Goal: Check status: Check status

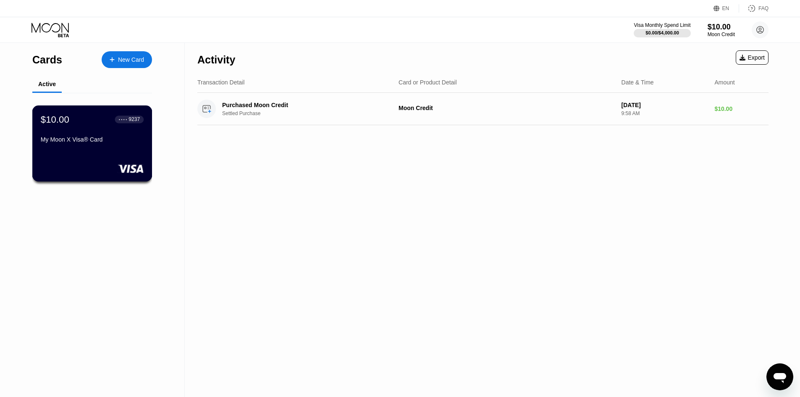
click at [69, 146] on div "My Moon X Visa® Card" at bounding box center [92, 141] width 103 height 10
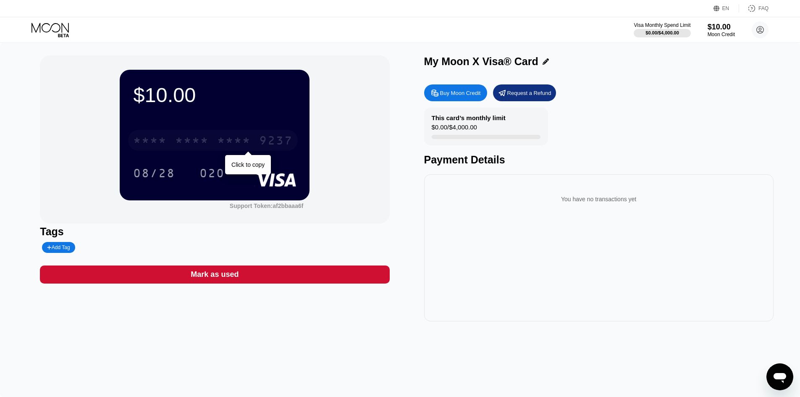
click at [234, 144] on div "* * * *" at bounding box center [234, 141] width 34 height 13
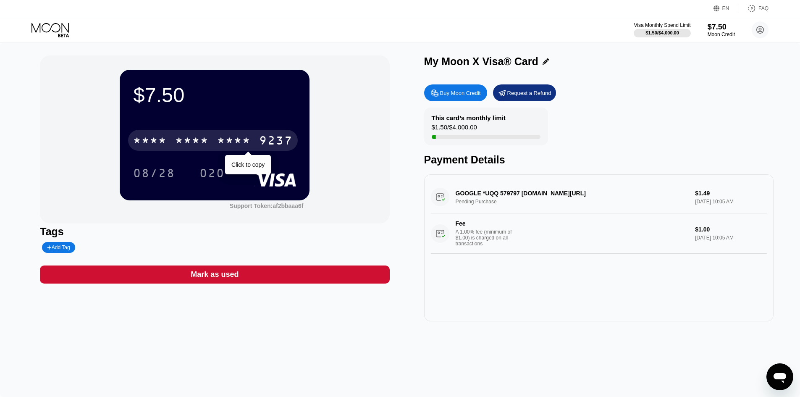
click at [213, 140] on div "* * * * * * * * * * * * 9237" at bounding box center [213, 140] width 170 height 21
